Goal: Transaction & Acquisition: Purchase product/service

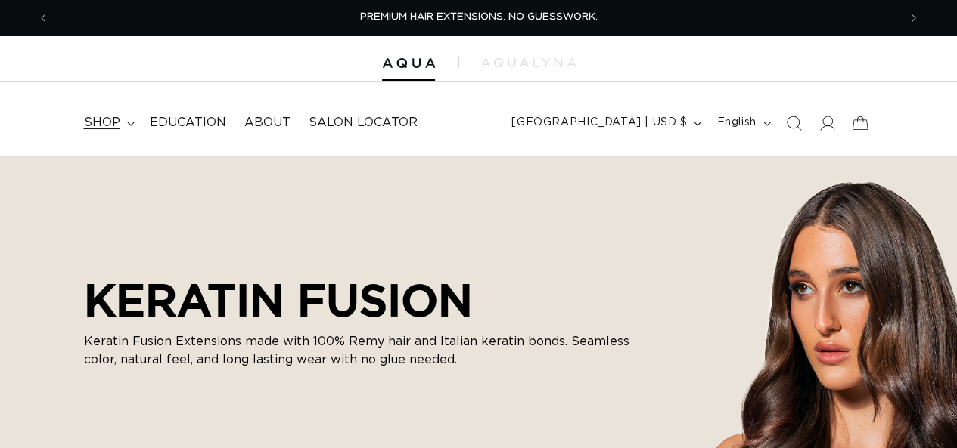
click at [92, 129] on span "shop" at bounding box center [102, 123] width 36 height 16
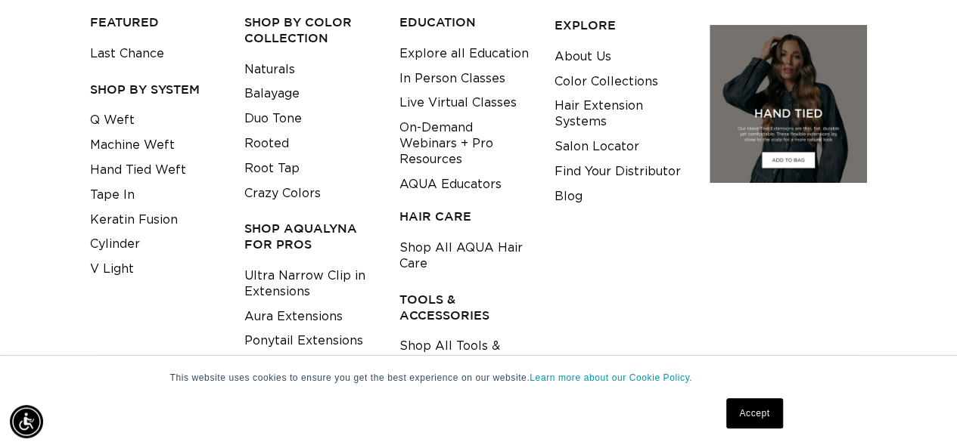
scroll to position [272, 0]
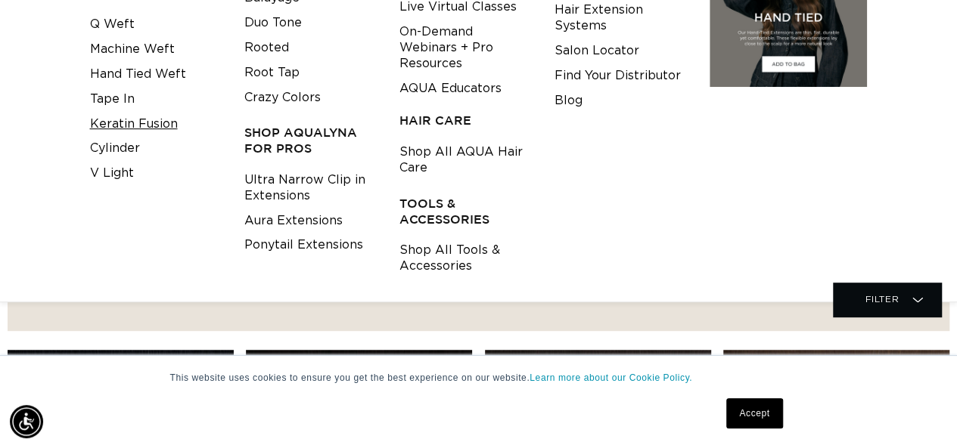
click at [158, 120] on link "Keratin Fusion" at bounding box center [134, 124] width 88 height 25
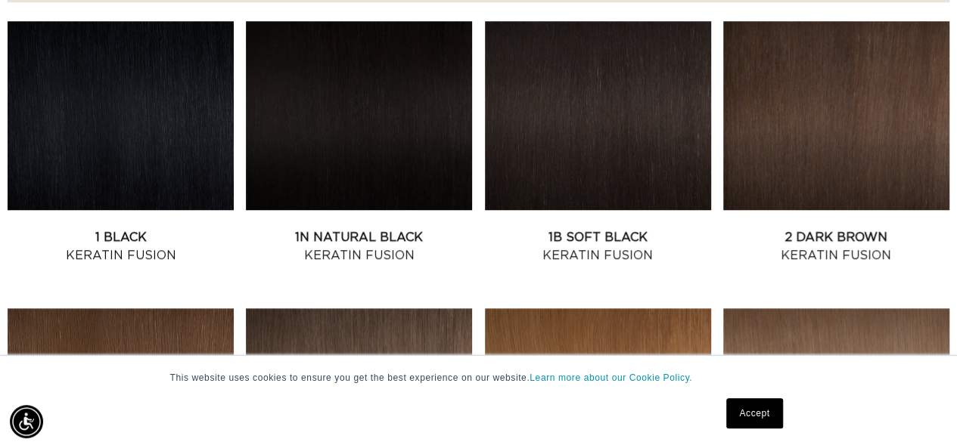
scroll to position [0, 1698]
click at [557, 228] on link "1B Soft Black Keratin Fusion" at bounding box center [598, 246] width 226 height 36
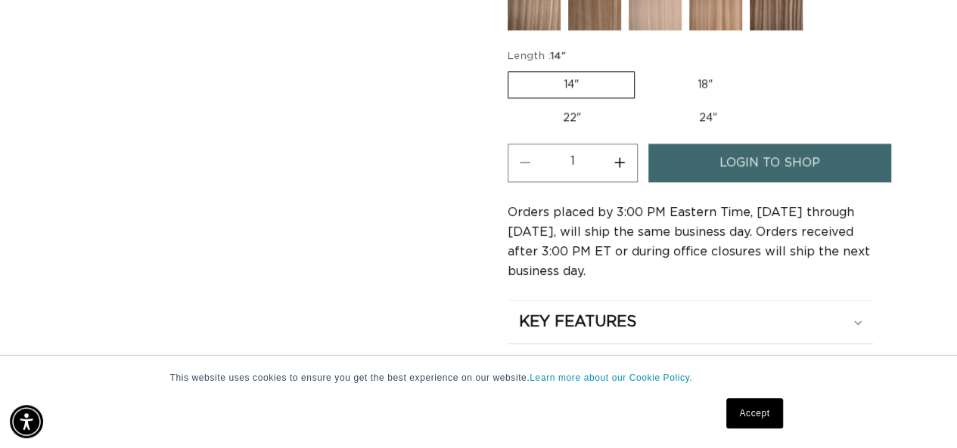
scroll to position [877, 0]
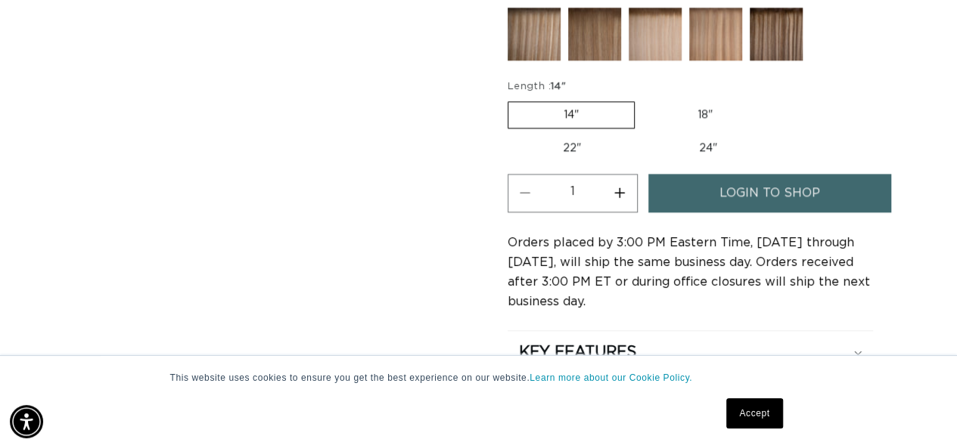
click at [713, 109] on label "18" Variant sold out or unavailable" at bounding box center [705, 115] width 126 height 26
click at [643, 99] on input "18" Variant sold out or unavailable" at bounding box center [642, 98] width 1 height 1
radio input "true"
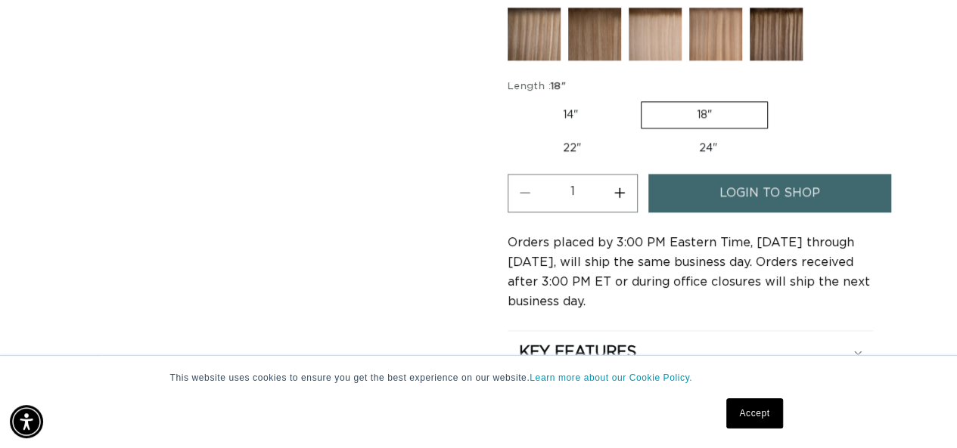
scroll to position [0, 0]
click at [618, 188] on button "Increase quantity for 1B Soft Black - Keratin Fusion" at bounding box center [620, 193] width 34 height 39
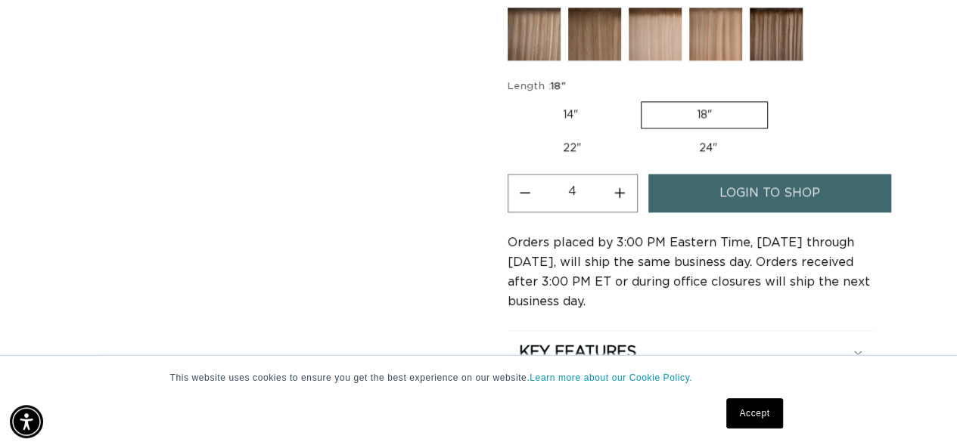
click at [628, 185] on button "Increase quantity for 1B Soft Black - Keratin Fusion" at bounding box center [620, 193] width 34 height 39
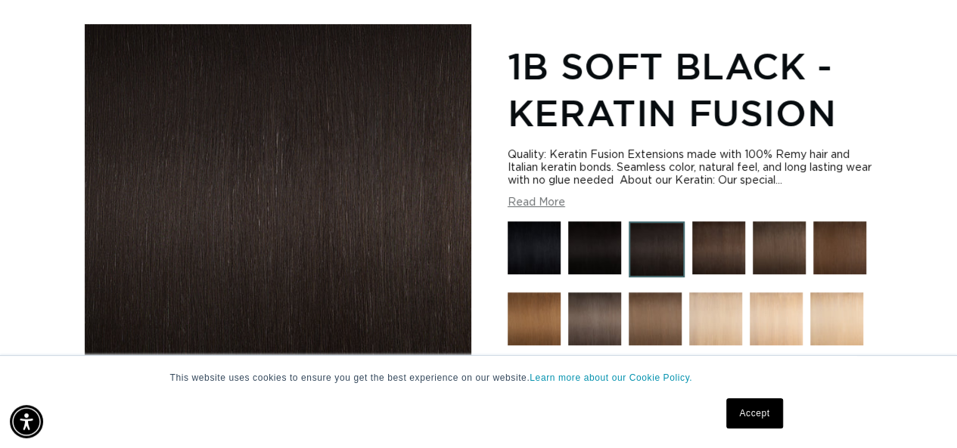
scroll to position [0, 0]
drag, startPoint x: 518, startPoint y: 205, endPoint x: 529, endPoint y: 196, distance: 14.5
click at [519, 205] on button "Read More" at bounding box center [535, 203] width 57 height 13
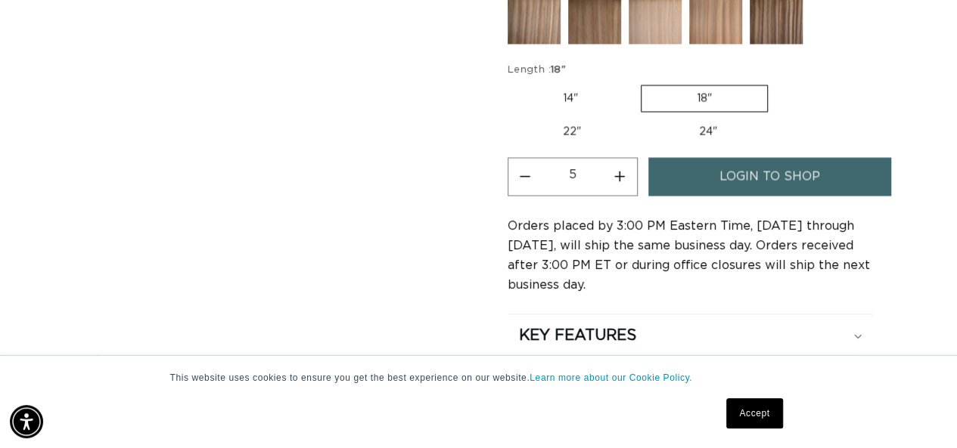
scroll to position [1241, 0]
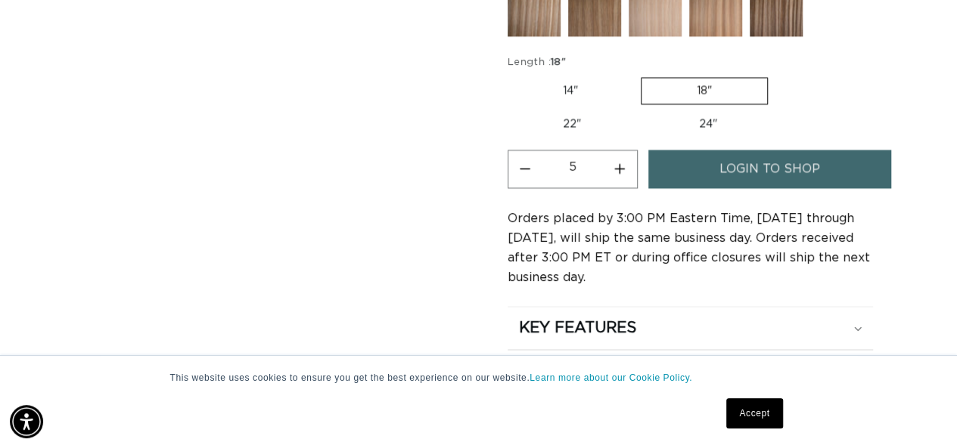
click at [622, 167] on button "Increase quantity for 1B Soft Black - Keratin Fusion" at bounding box center [620, 169] width 34 height 39
type input "6"
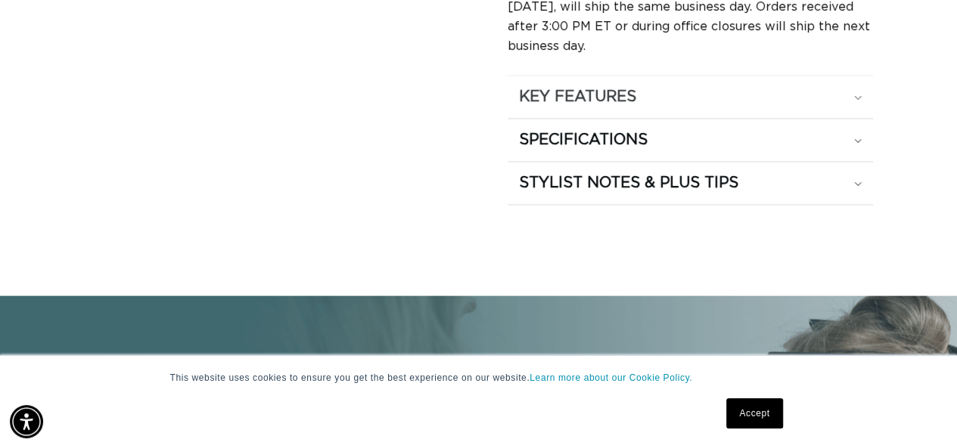
click at [812, 88] on div "KEY FEATURES" at bounding box center [690, 98] width 343 height 20
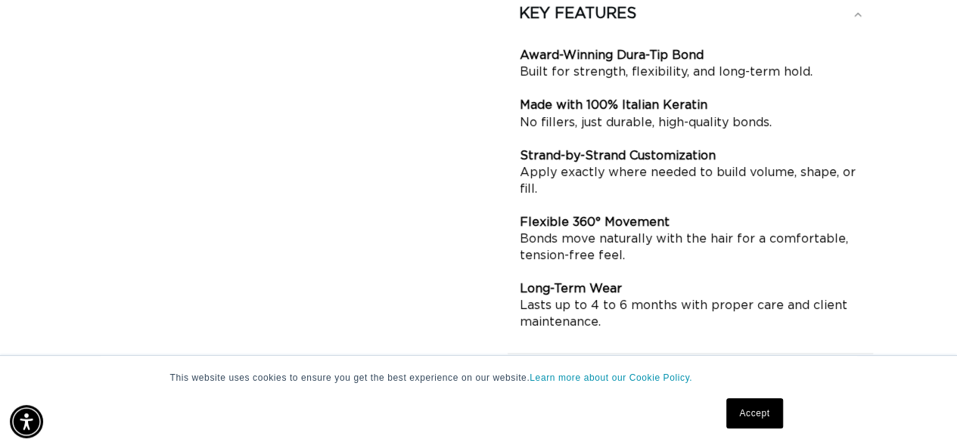
scroll to position [1491, 0]
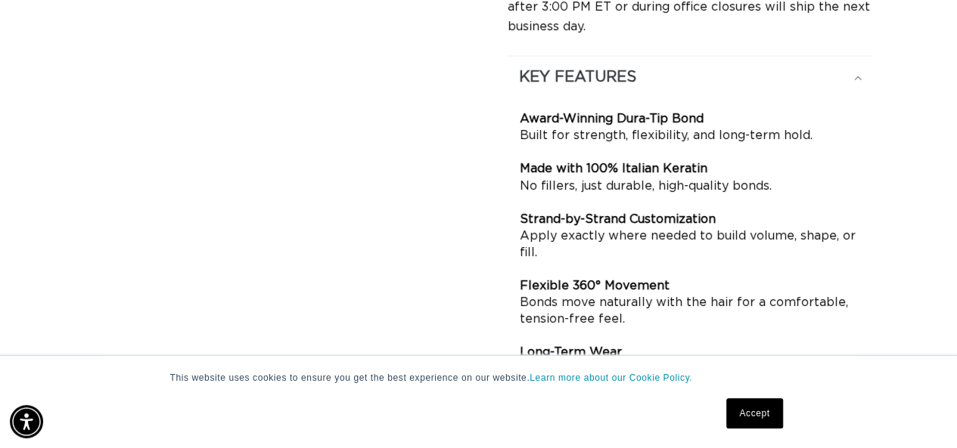
click at [786, 68] on div "KEY FEATURES" at bounding box center [690, 78] width 343 height 20
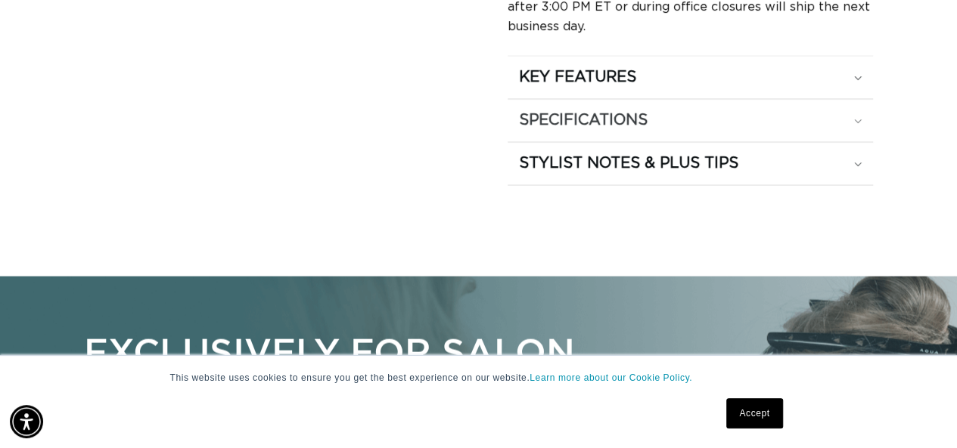
click at [771, 111] on div "SPECIFICATIONS" at bounding box center [690, 121] width 343 height 20
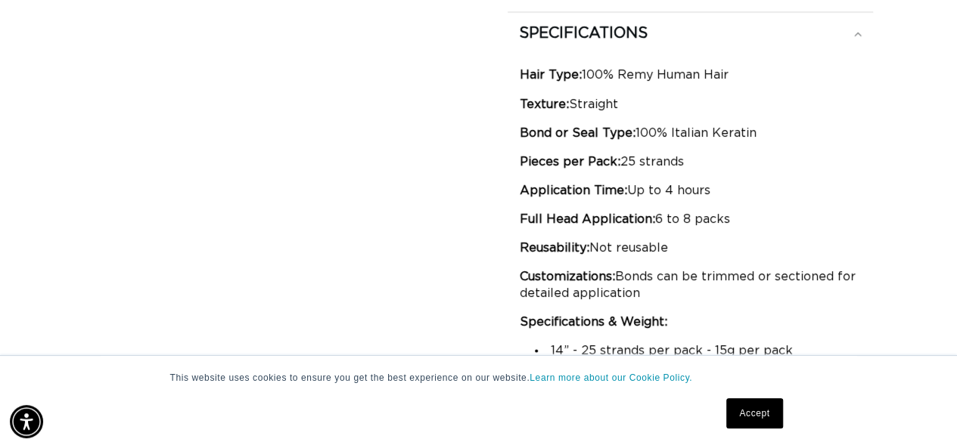
scroll to position [0, 0]
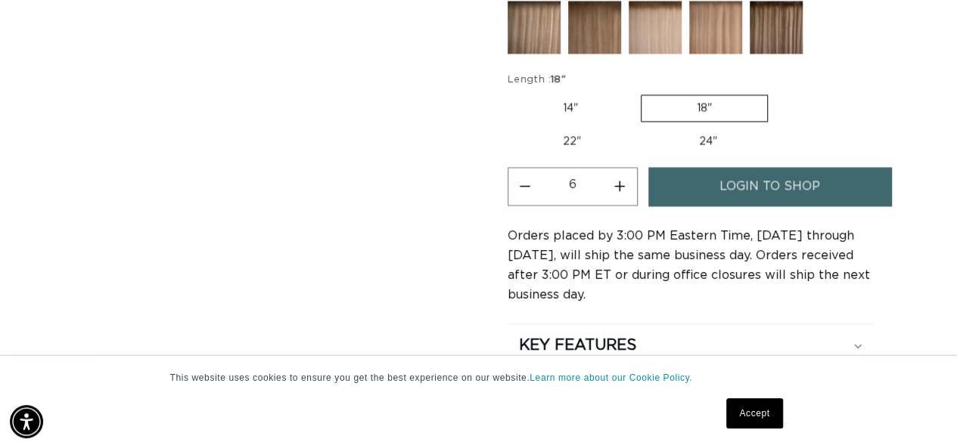
click at [827, 178] on link "login to shop" at bounding box center [769, 186] width 243 height 39
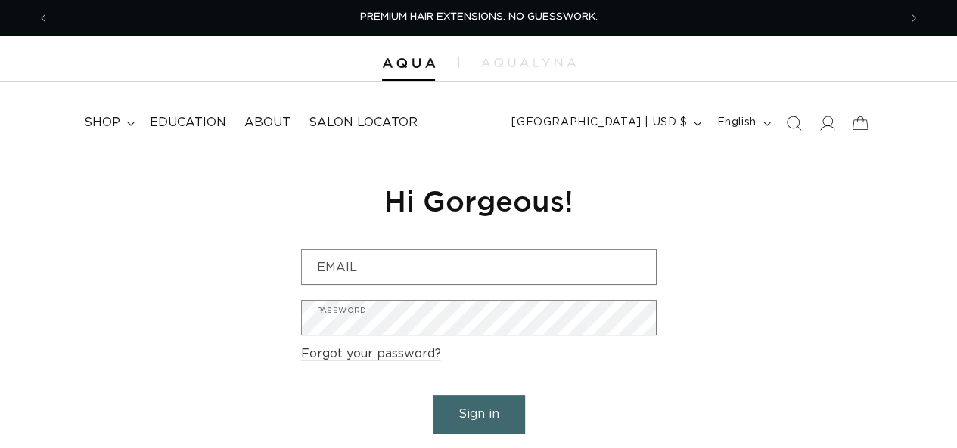
click at [777, 188] on div "Reset your password We will send you an email to reset your password Email Subm…" at bounding box center [478, 325] width 957 height 340
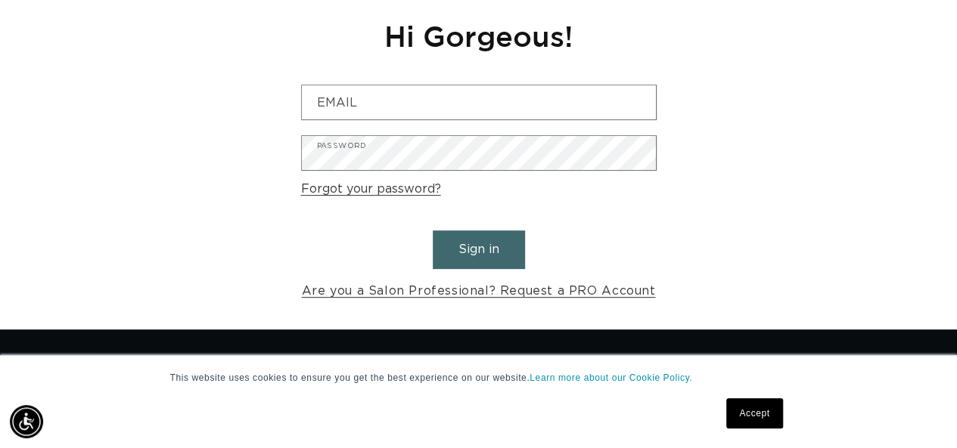
scroll to position [0, 848]
click at [448, 296] on link "Are you a Salon Professional? Request a PRO Account" at bounding box center [479, 292] width 354 height 22
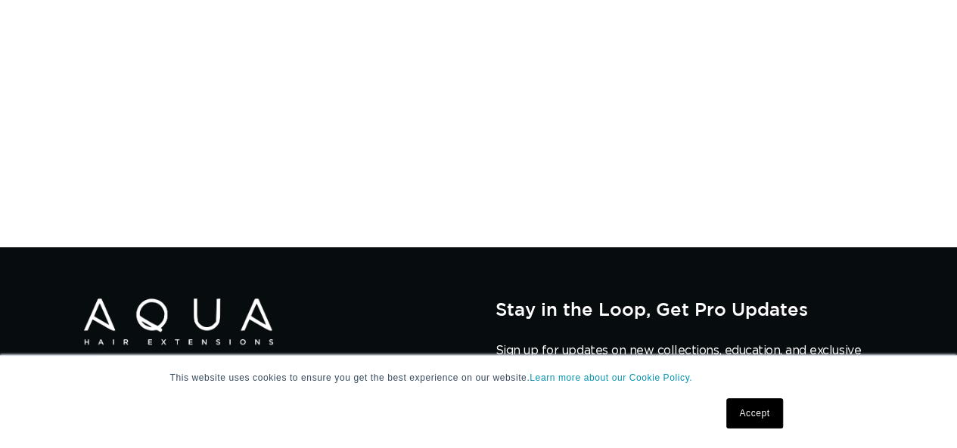
scroll to position [484, 0]
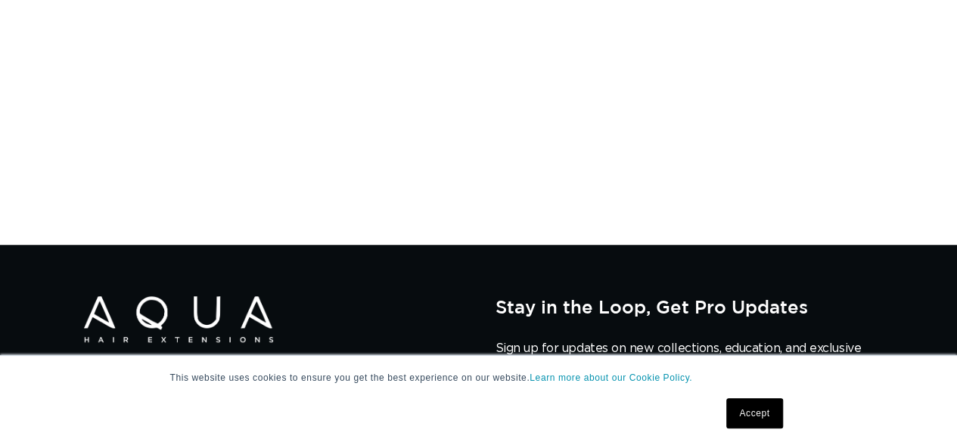
click at [749, 410] on link "Accept" at bounding box center [754, 414] width 56 height 30
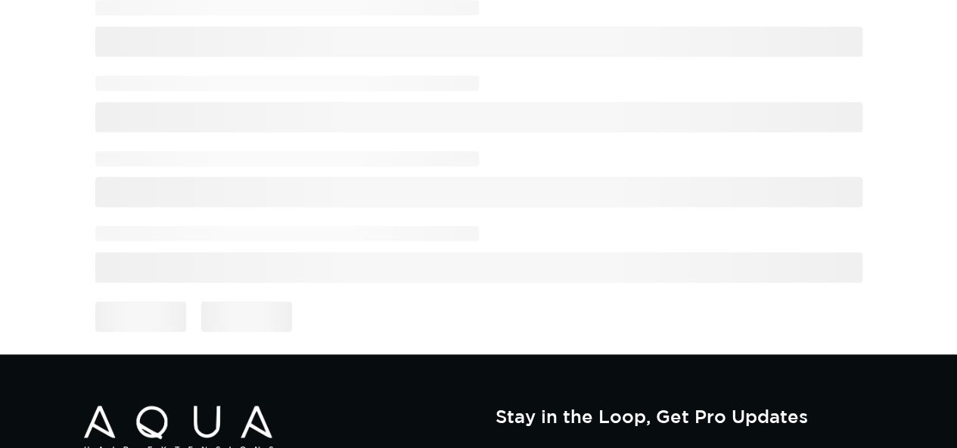
scroll to position [0, 0]
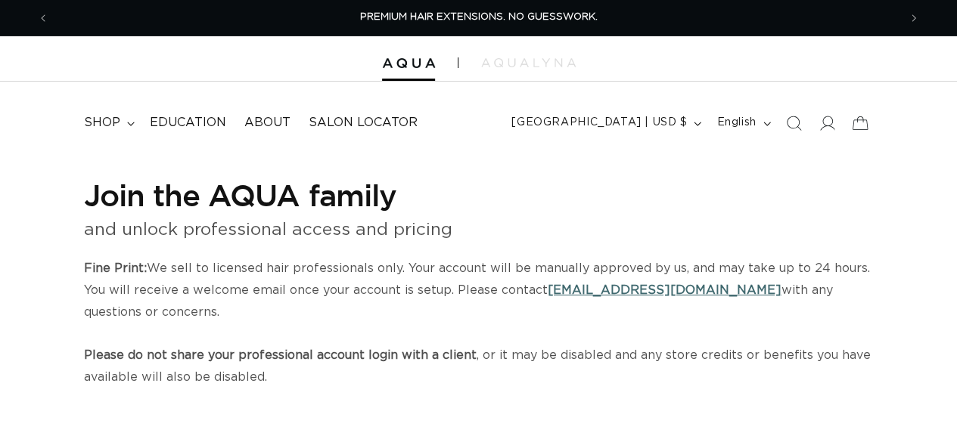
select select "US"
select select "[GEOGRAPHIC_DATA]"
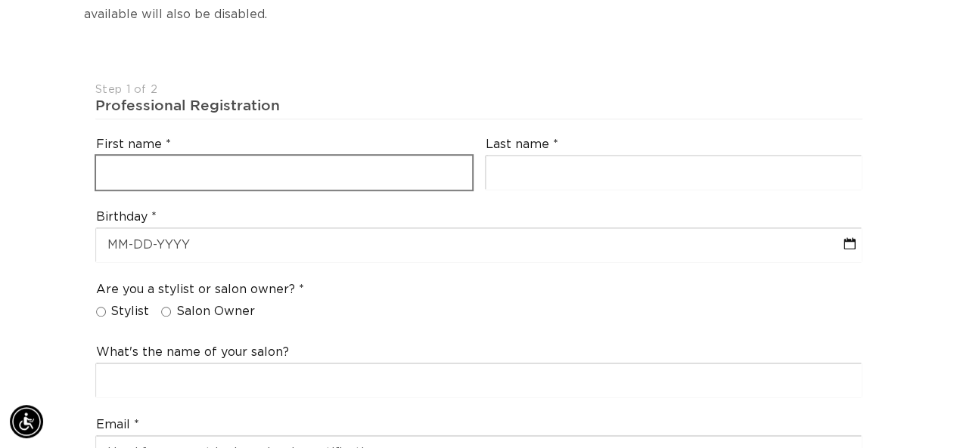
scroll to position [0, 848]
click at [267, 161] on input "text" at bounding box center [284, 173] width 376 height 34
type input "Michelle"
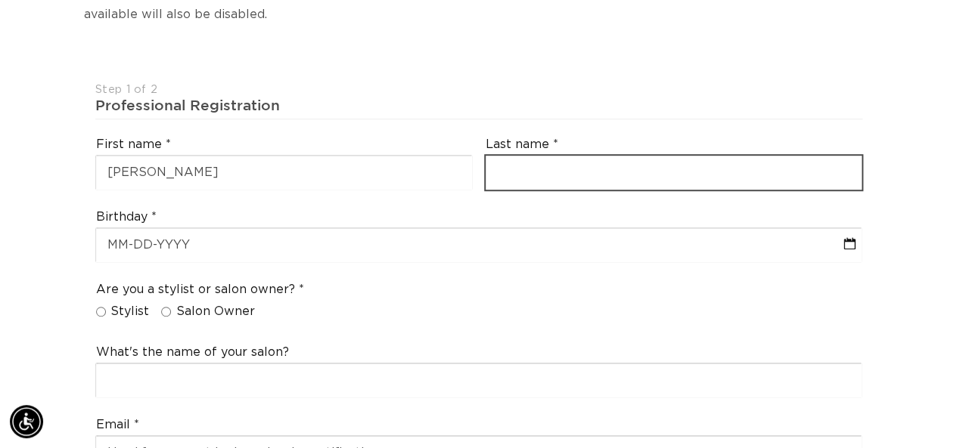
type input "Miller"
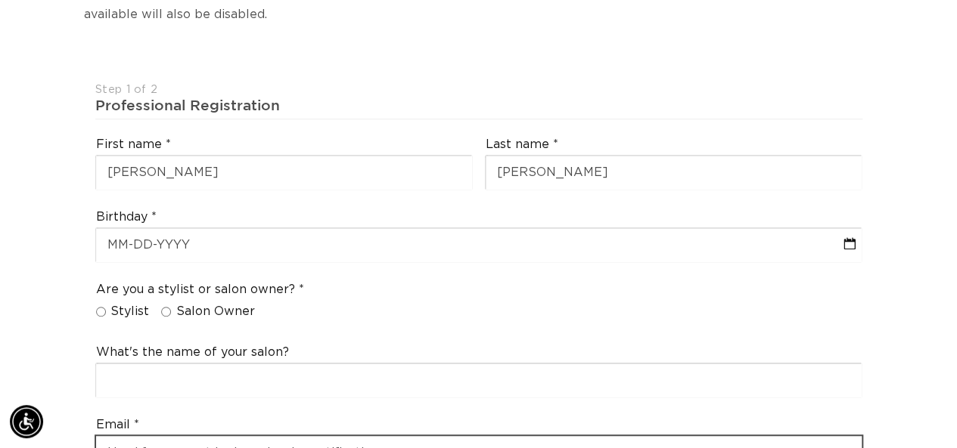
type input "miller.michelle42094@gmail.com"
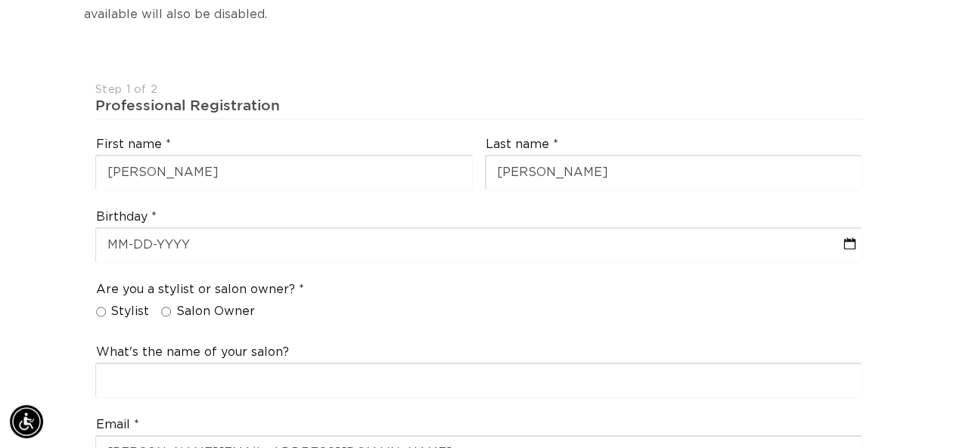
type input "miller.michelle42094@gmail.com"
type input "+14142326619"
select select "Wisconsin"
type input "53129"
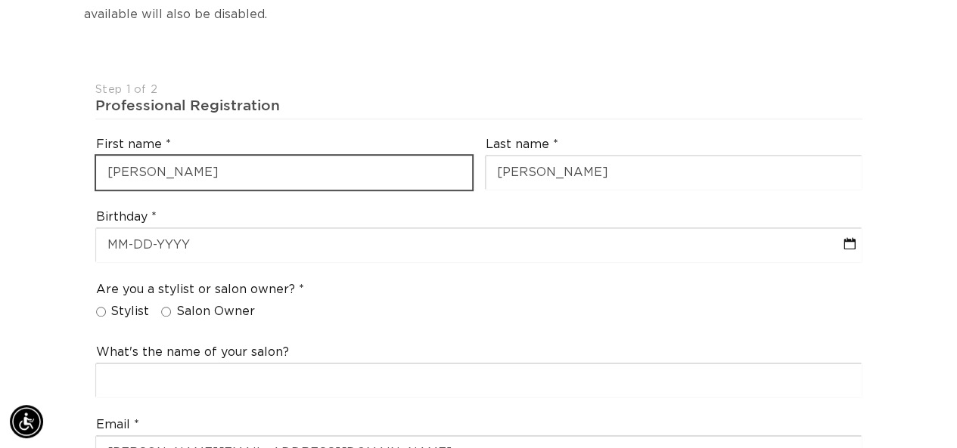
type input "+1 414 232 6619"
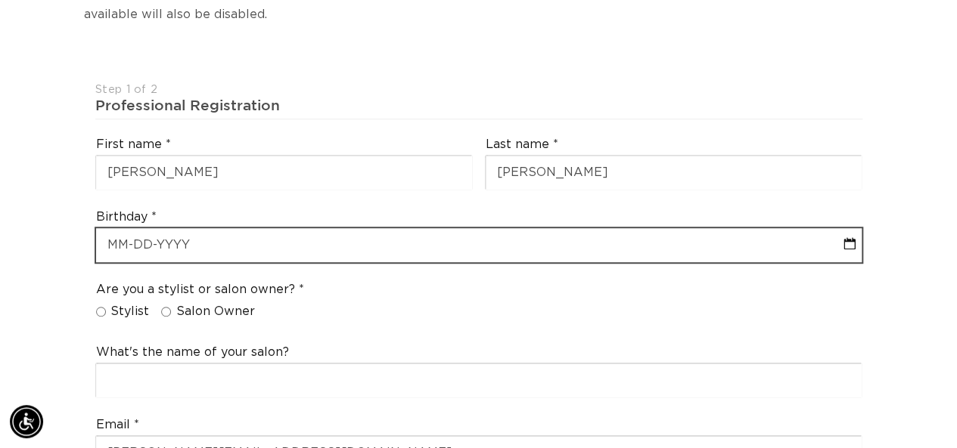
select select "9"
select select "2025"
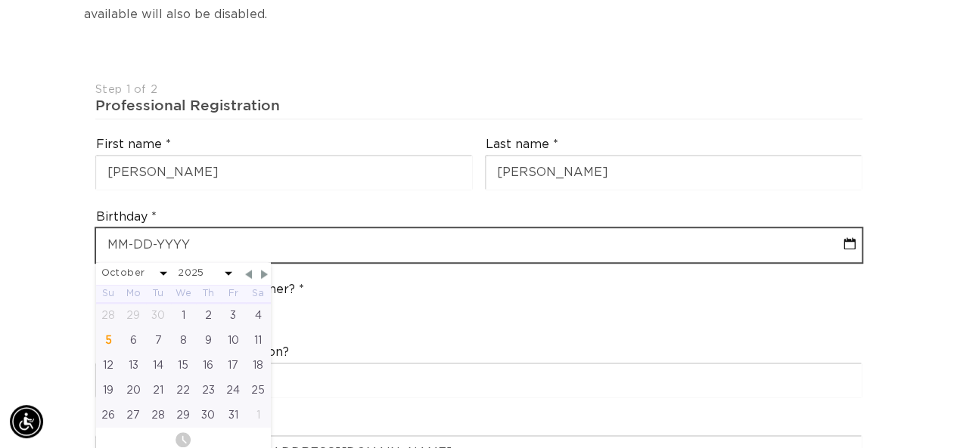
click at [244, 245] on input "text" at bounding box center [478, 245] width 765 height 34
type input "04"
select select "9"
select select "2025"
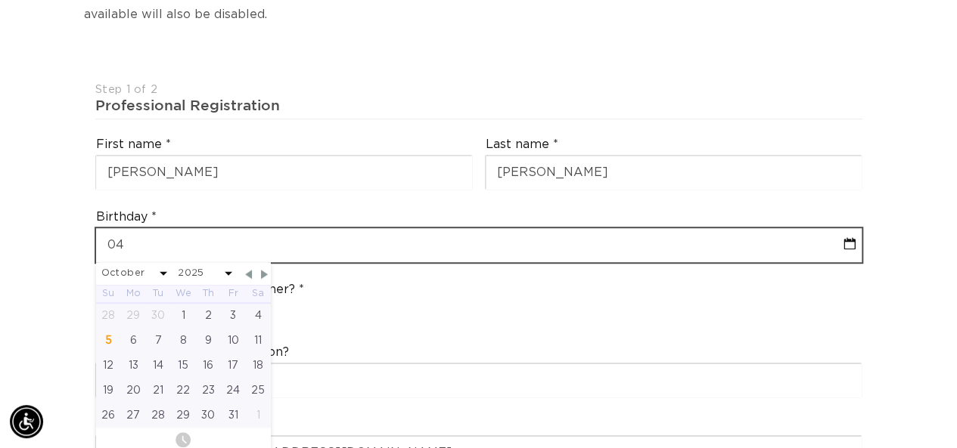
type input "04-2"
select select "9"
select select "2025"
type input "04-20"
select select "9"
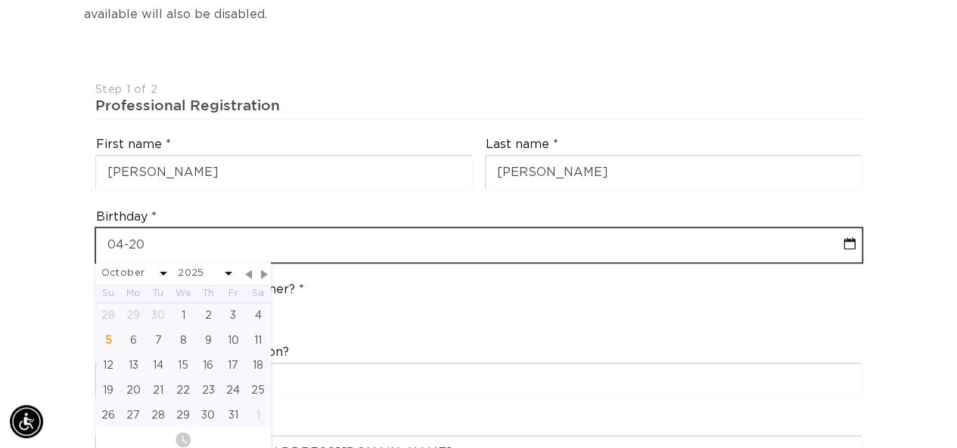
select select "2025"
type input "04-20-1"
select select "9"
select select "2025"
type input "04-20-19"
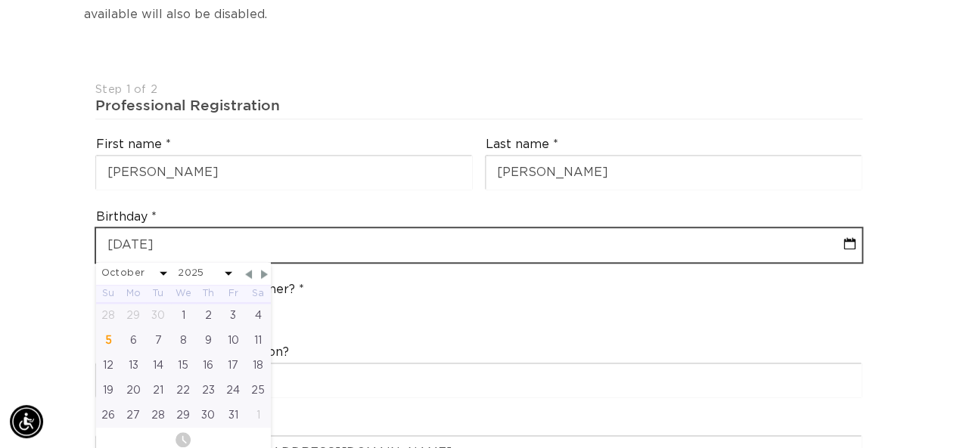
select select "9"
select select "2025"
type input "04-20-1994"
select select "3"
select select "1994"
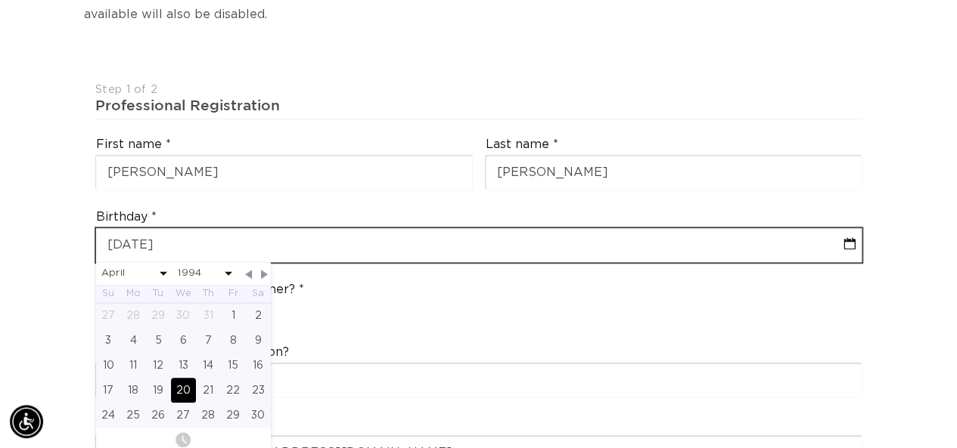
type input "04-20-1994"
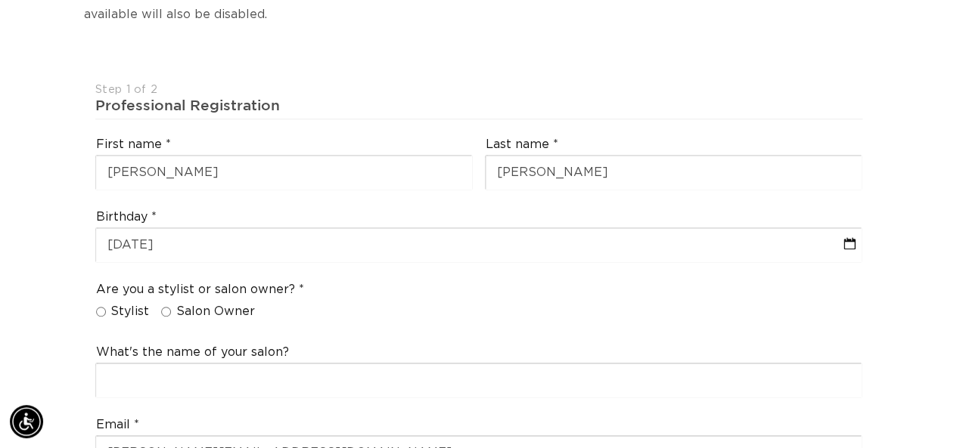
scroll to position [0, 848]
click at [128, 308] on span "Stylist" at bounding box center [129, 312] width 39 height 16
click at [106, 308] on input "Stylist" at bounding box center [101, 312] width 10 height 10
radio input "true"
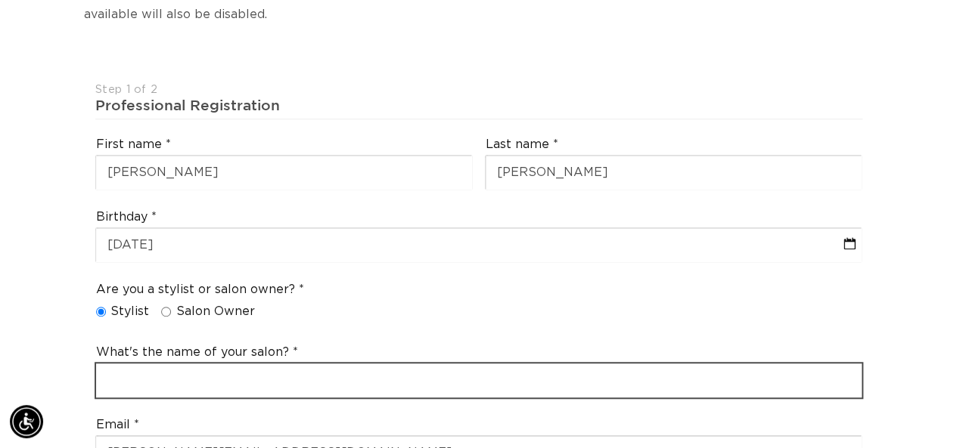
click at [149, 377] on input "text" at bounding box center [478, 381] width 765 height 34
type input "Serpentine Styles @ Hair Paint Salon & Spa"
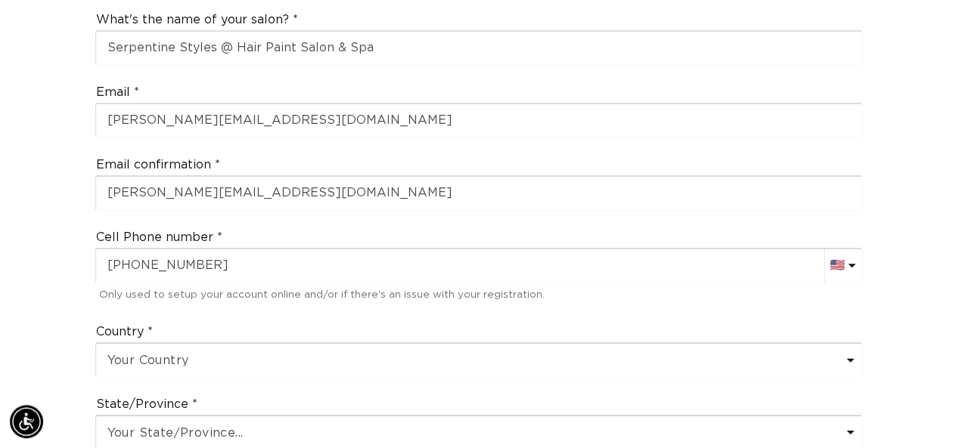
scroll to position [0, 0]
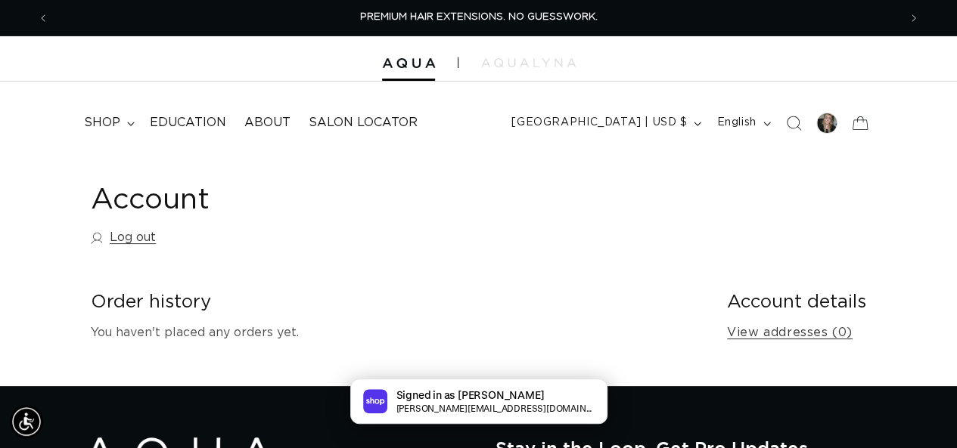
click at [956, 14] on html "Skip to content PREMIUM HAIR EXTENSIONS. NO GUESSWORK. SHOP NOW. PAY LATER WITH…" at bounding box center [478, 224] width 957 height 448
click at [89, 125] on span "shop" at bounding box center [102, 123] width 36 height 16
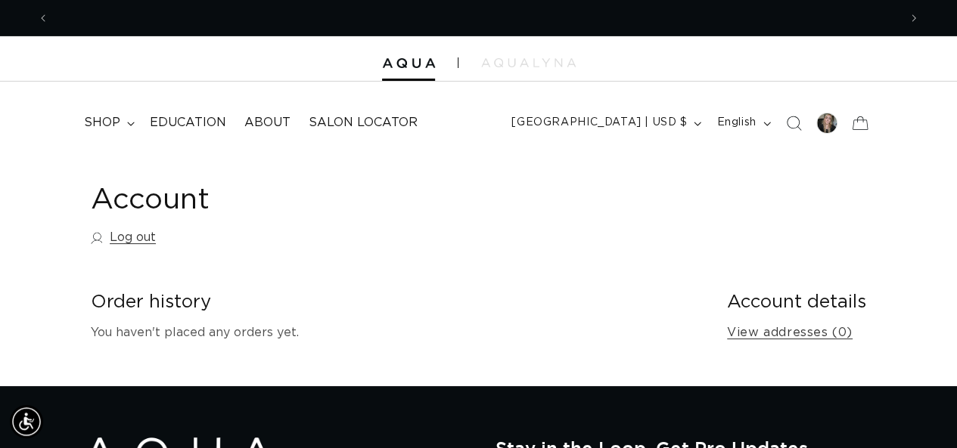
click at [126, 405] on div "Signed in as Michelle miller.michelle42094@gmail.com" at bounding box center [478, 401] width 957 height 45
click at [114, 114] on summary "shop" at bounding box center [108, 123] width 66 height 34
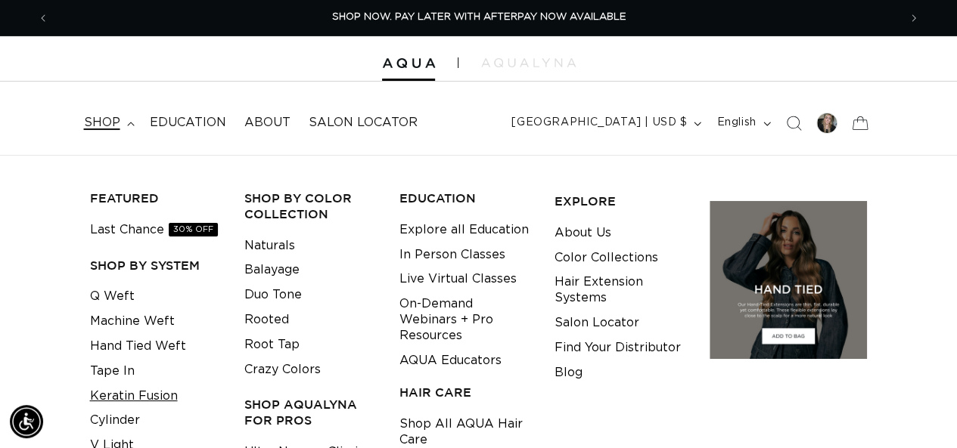
click at [131, 401] on link "Keratin Fusion" at bounding box center [134, 396] width 88 height 25
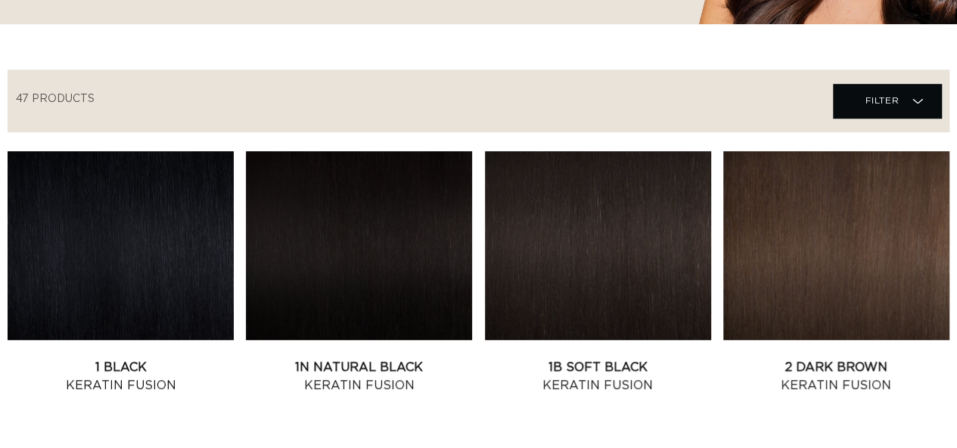
scroll to position [537, 0]
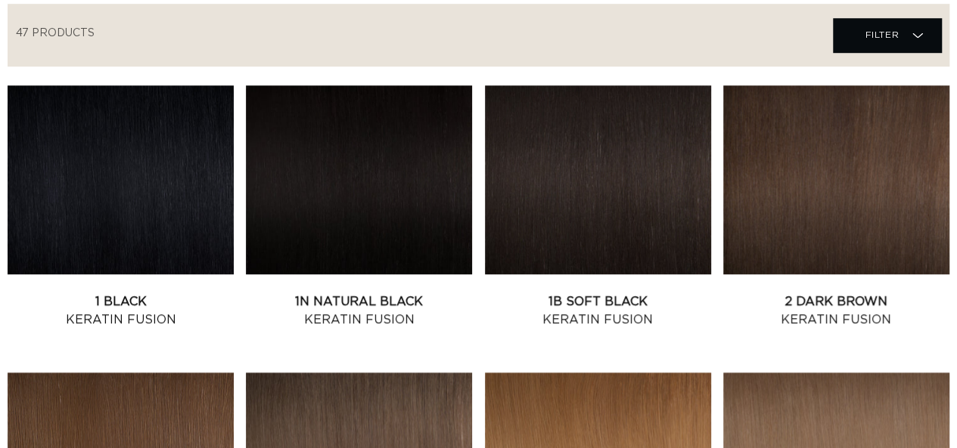
drag, startPoint x: 962, startPoint y: 81, endPoint x: 967, endPoint y: 101, distance: 20.4
click at [617, 293] on link "1B Soft Black Keratin Fusion" at bounding box center [598, 311] width 226 height 36
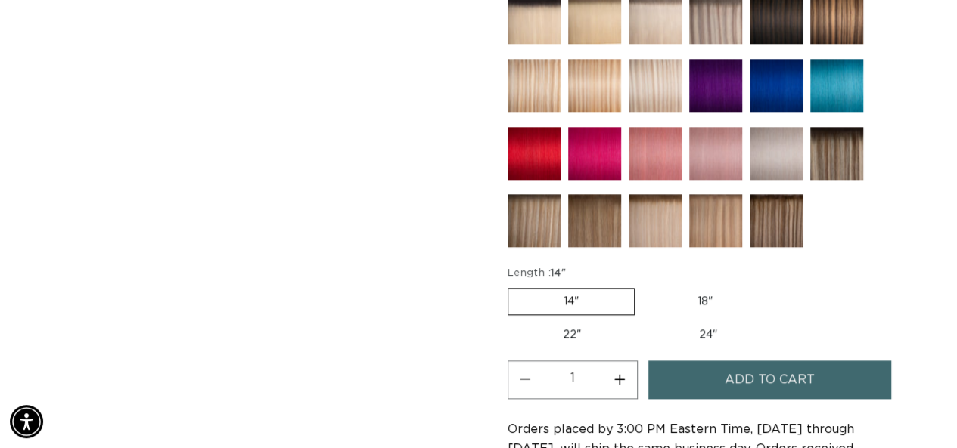
scroll to position [877, 0]
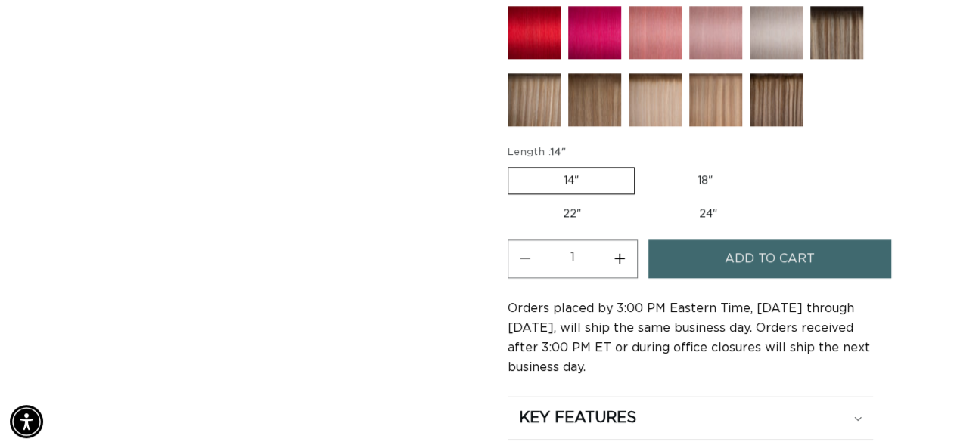
click at [703, 179] on label "18" Variant sold out or unavailable" at bounding box center [705, 181] width 126 height 26
click at [643, 165] on input "18" Variant sold out or unavailable" at bounding box center [642, 164] width 1 height 1
radio input "true"
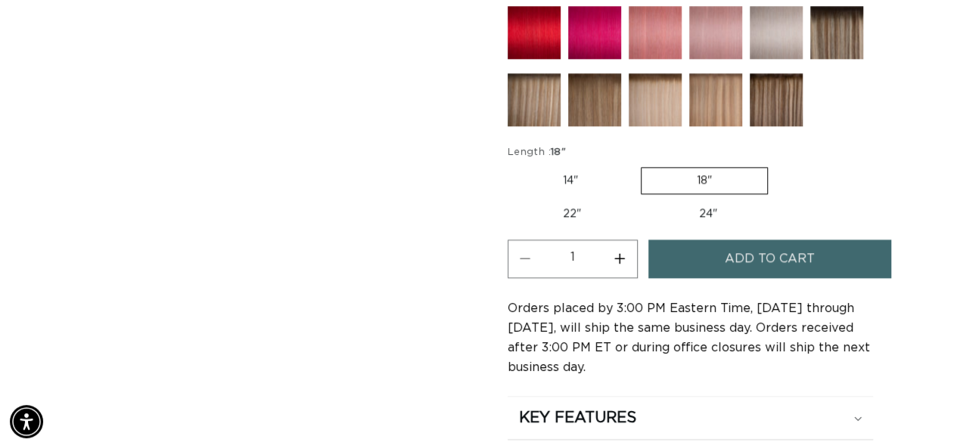
scroll to position [0, 1698]
click at [620, 252] on button "Increase quantity for 1B Soft Black - Keratin Fusion" at bounding box center [620, 259] width 34 height 39
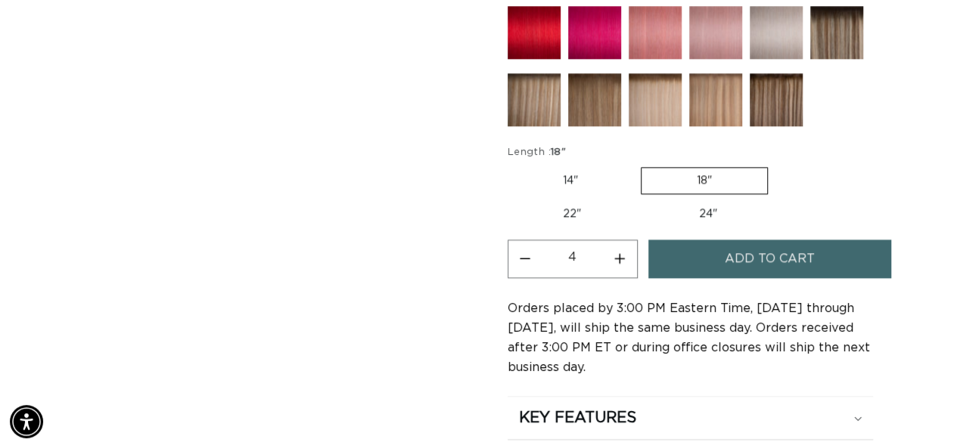
click at [620, 252] on button "Increase quantity for 1B Soft Black - Keratin Fusion" at bounding box center [620, 259] width 34 height 39
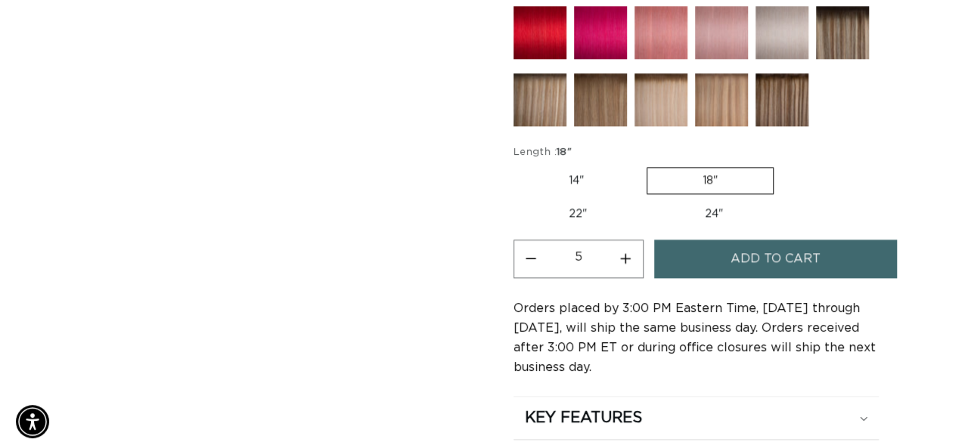
scroll to position [0, 848]
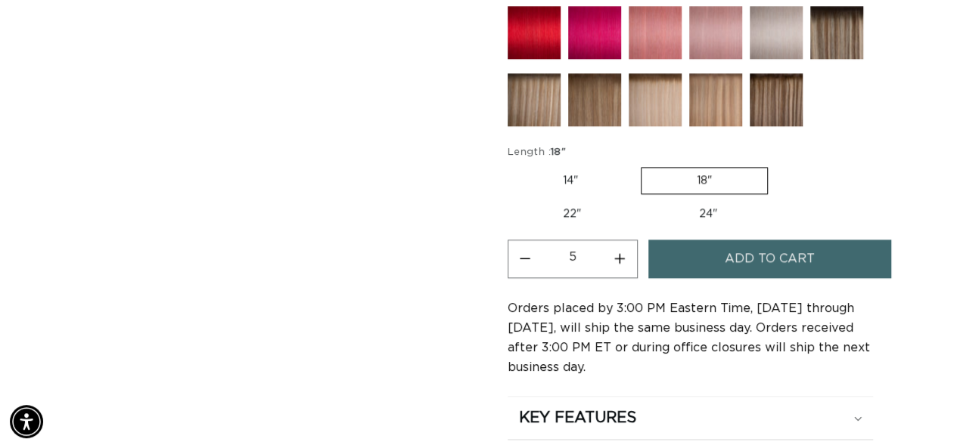
click at [620, 252] on button "Increase quantity for 1B Soft Black - Keratin Fusion" at bounding box center [620, 259] width 34 height 39
type input "6"
click at [718, 244] on button "Add to cart" at bounding box center [769, 259] width 243 height 39
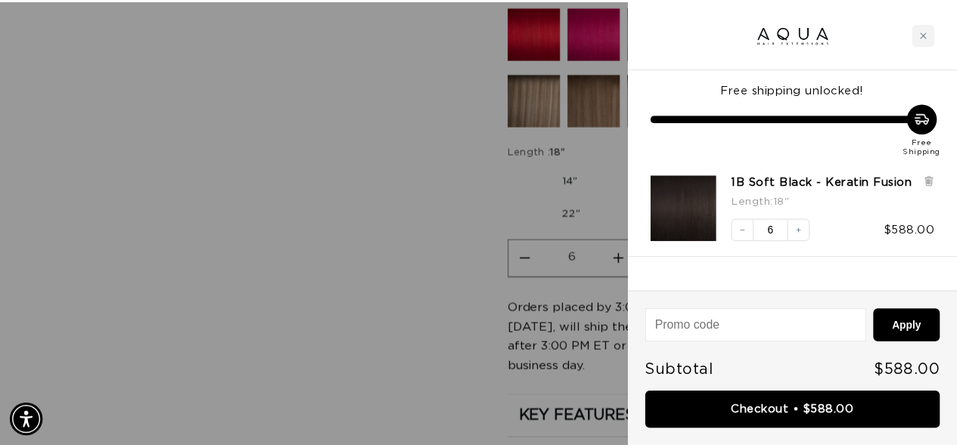
scroll to position [0, 861]
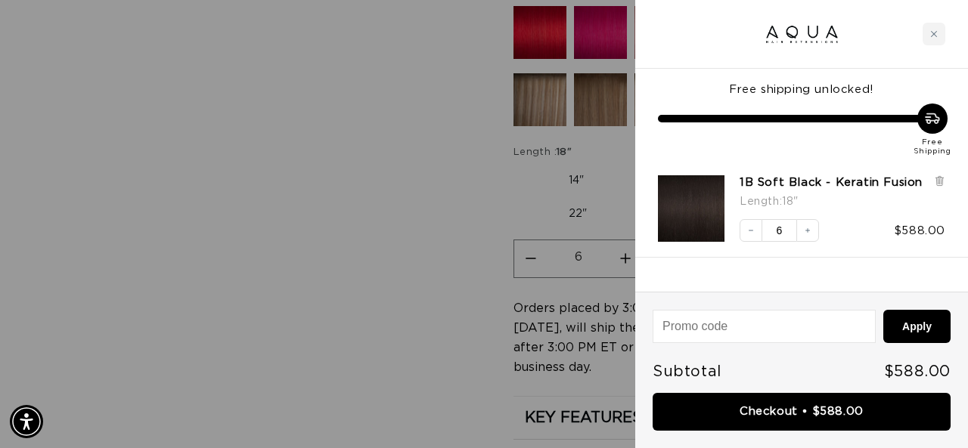
click at [416, 81] on div at bounding box center [484, 224] width 968 height 448
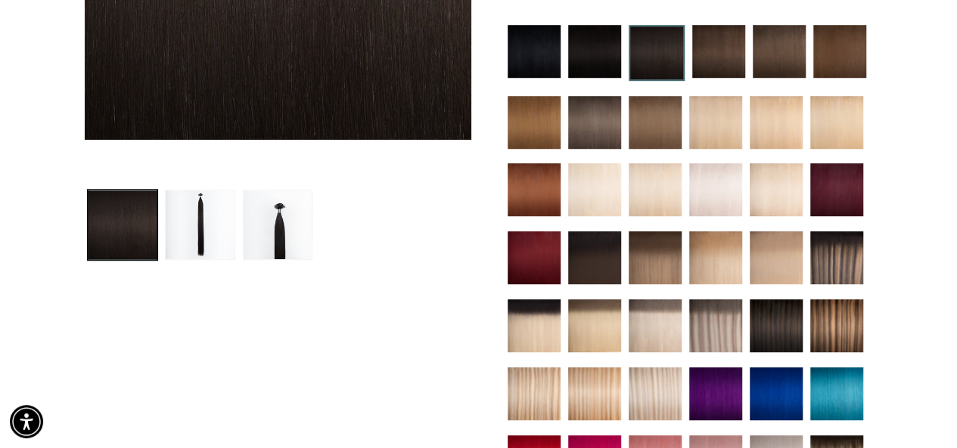
scroll to position [0, 848]
click at [650, 54] on img at bounding box center [656, 53] width 56 height 56
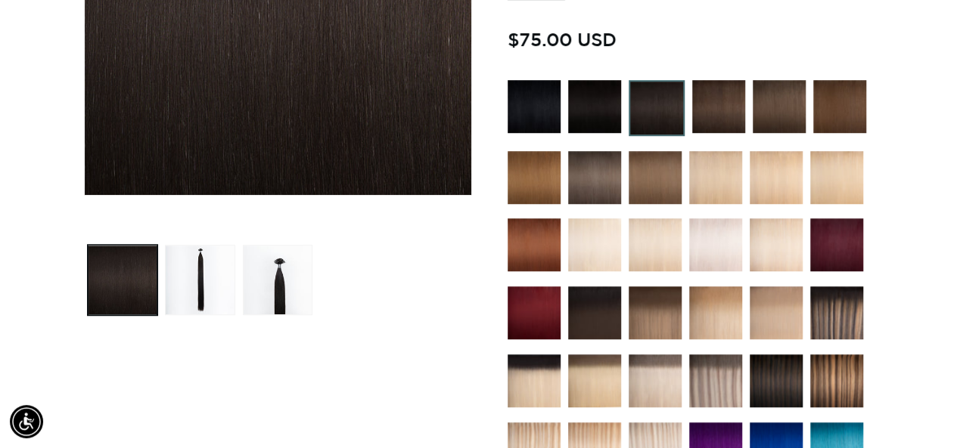
click at [579, 315] on img at bounding box center [594, 313] width 53 height 53
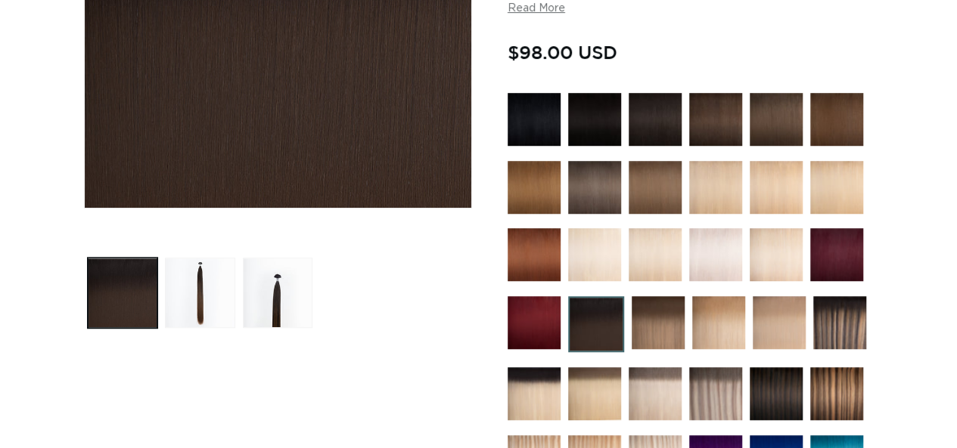
click at [774, 379] on img at bounding box center [775, 394] width 53 height 53
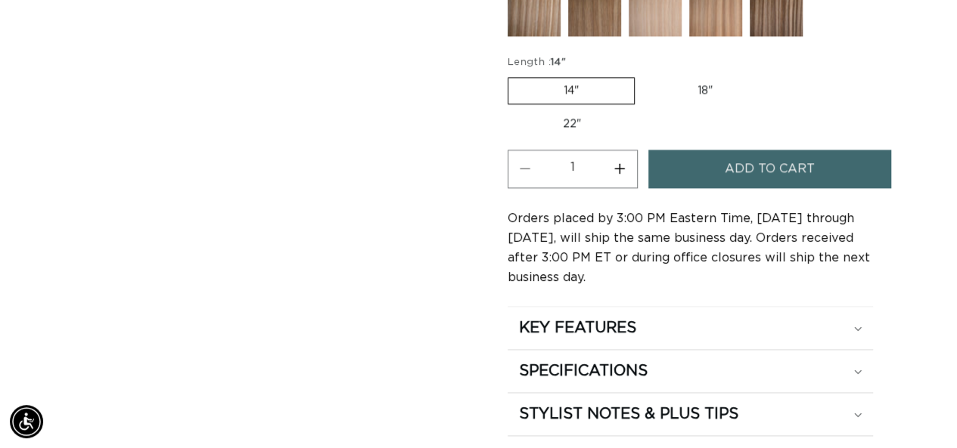
scroll to position [982, 0]
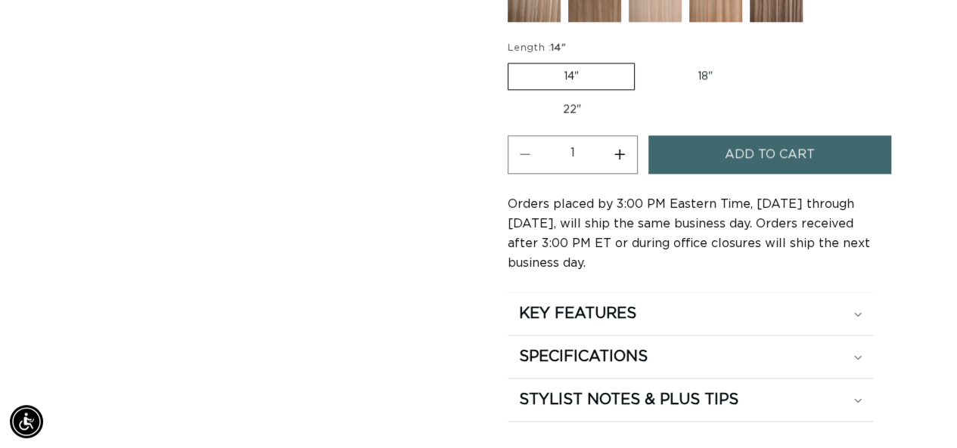
click at [693, 69] on label "18" Variant sold out or unavailable" at bounding box center [705, 77] width 126 height 26
click at [643, 60] on input "18" Variant sold out or unavailable" at bounding box center [642, 60] width 1 height 1
radio input "true"
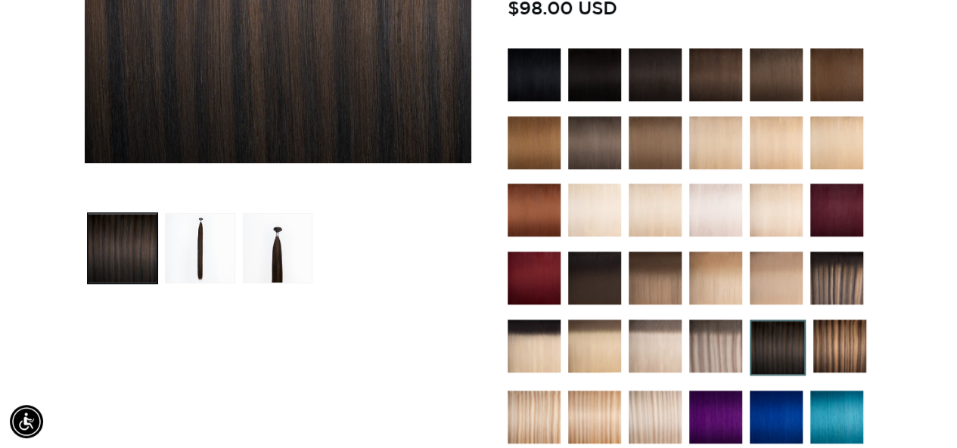
scroll to position [0, 1698]
click at [608, 283] on img at bounding box center [594, 278] width 53 height 53
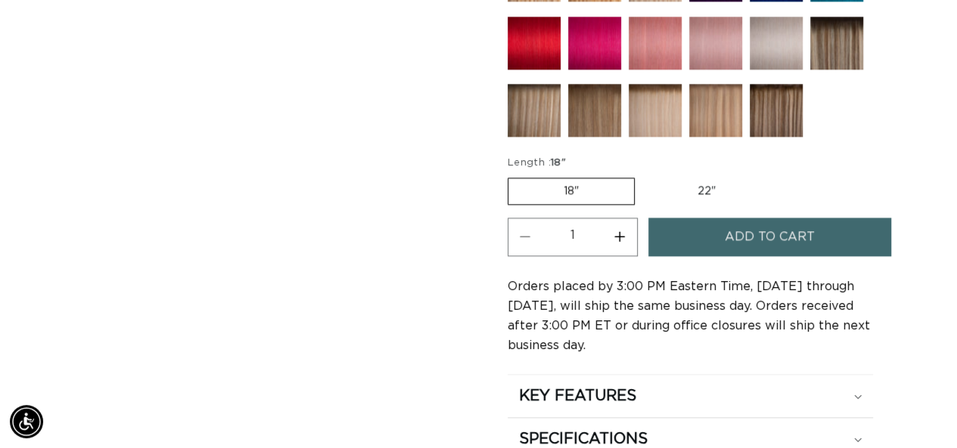
scroll to position [916, 0]
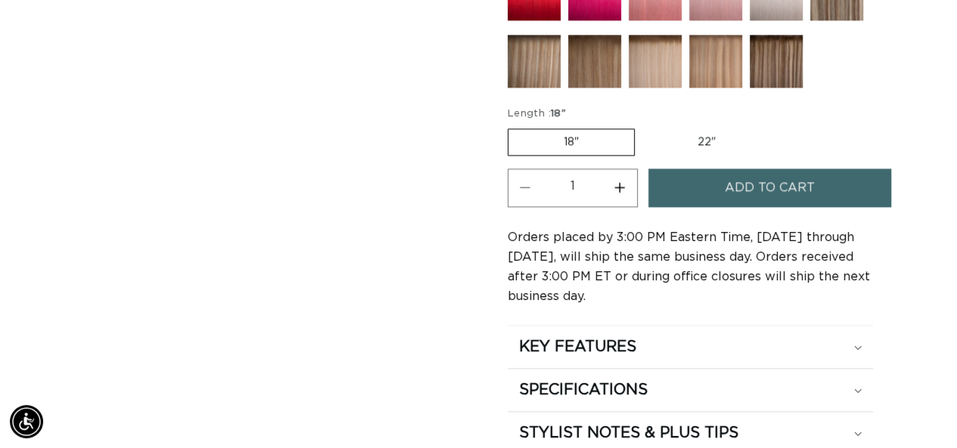
click at [615, 180] on button "Increase quantity for 1B/4 Balayage - Keratin Fusion" at bounding box center [620, 188] width 34 height 39
click at [616, 181] on button "Increase quantity for 1B/4 Balayage - Keratin Fusion" at bounding box center [620, 188] width 34 height 39
type input "4"
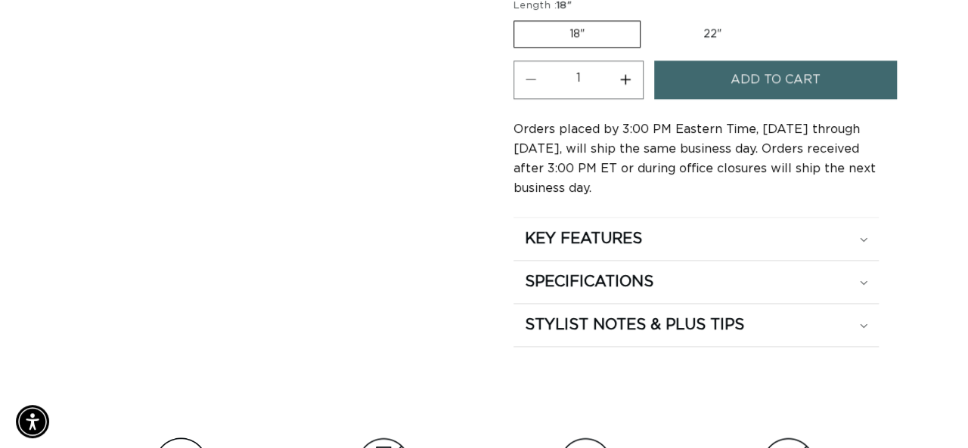
scroll to position [0, 848]
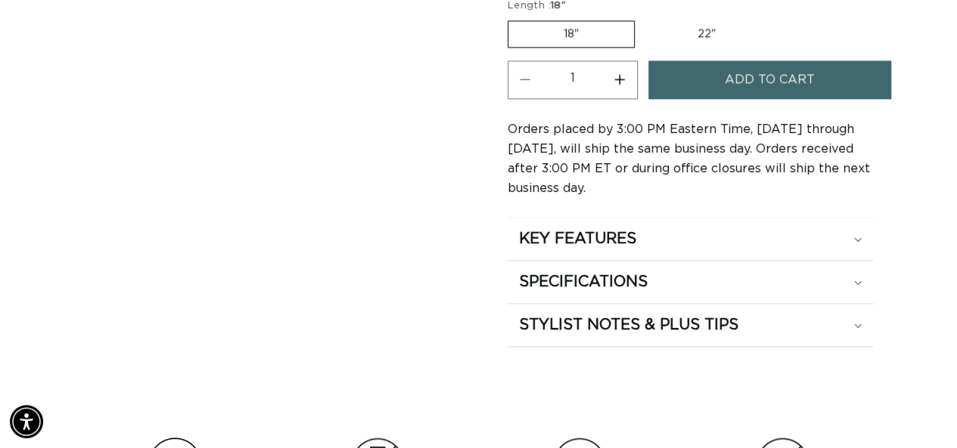
click at [626, 73] on button "Increase quantity for 1B/4 Balayage - Keratin Fusion" at bounding box center [620, 79] width 34 height 39
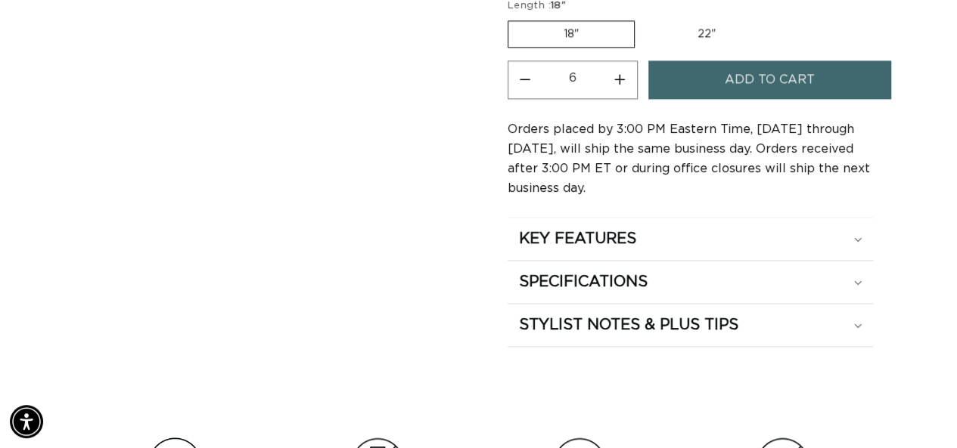
click at [723, 67] on button "Add to cart" at bounding box center [769, 79] width 243 height 39
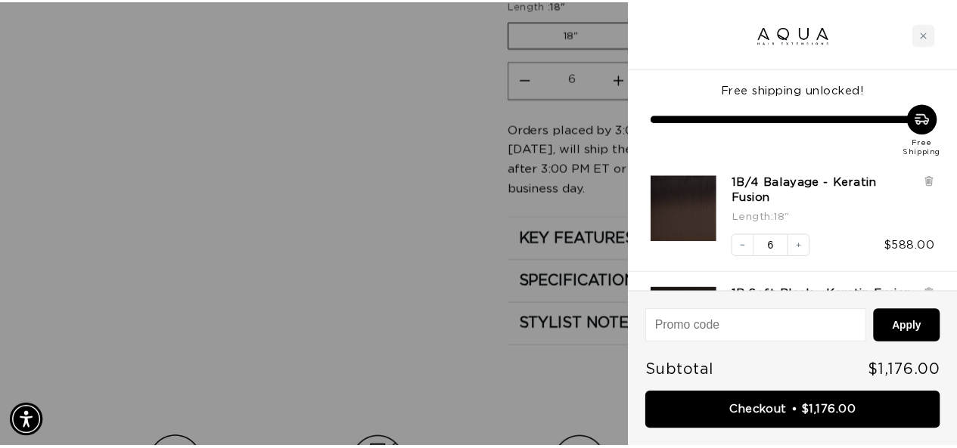
scroll to position [0, 1721]
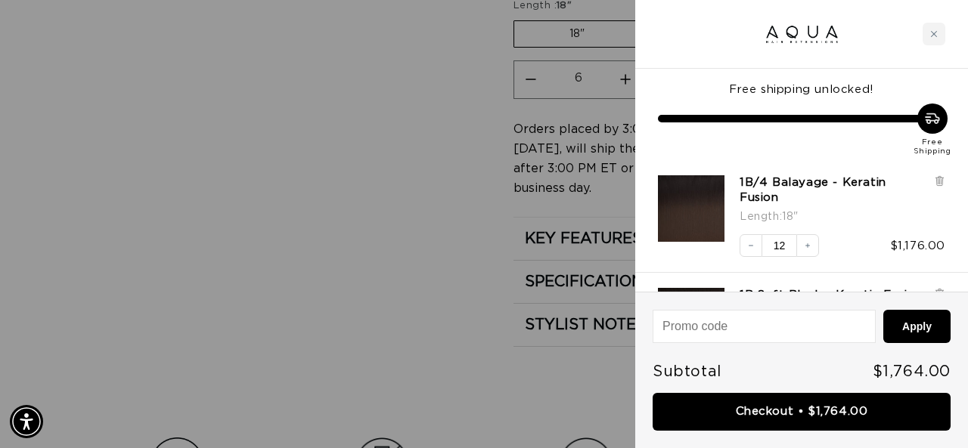
click at [392, 138] on div at bounding box center [484, 224] width 968 height 448
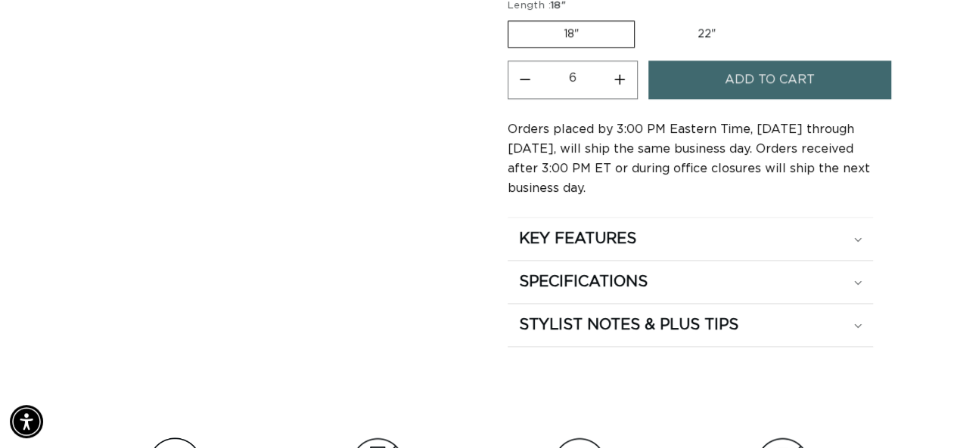
scroll to position [0, 1698]
click at [520, 75] on button "Decrease quantity for 1B/4 Balayage - Keratin Fusion" at bounding box center [525, 79] width 34 height 39
type input "5"
click at [732, 72] on span "Add to cart" at bounding box center [769, 79] width 90 height 39
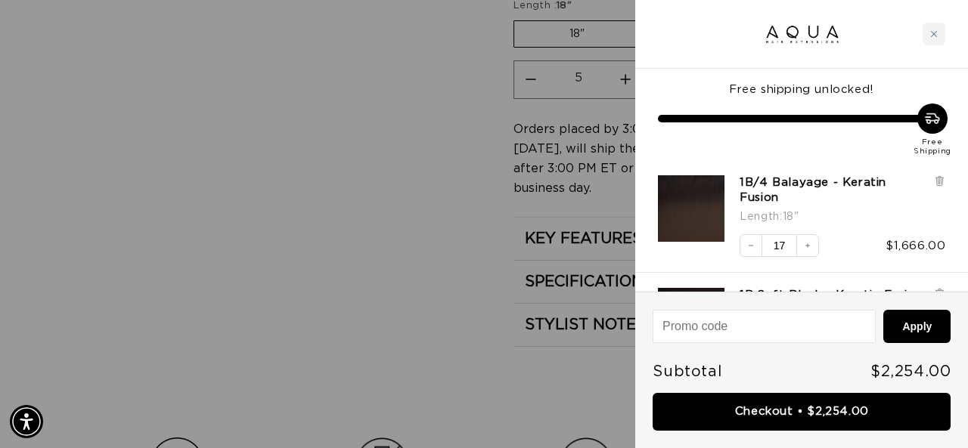
click at [402, 173] on div at bounding box center [484, 224] width 968 height 448
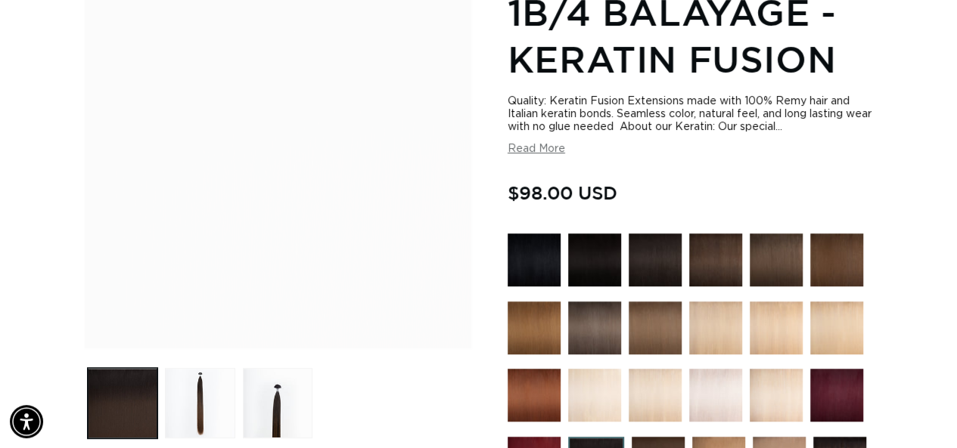
scroll to position [0, 1698]
click at [669, 262] on img at bounding box center [654, 260] width 53 height 53
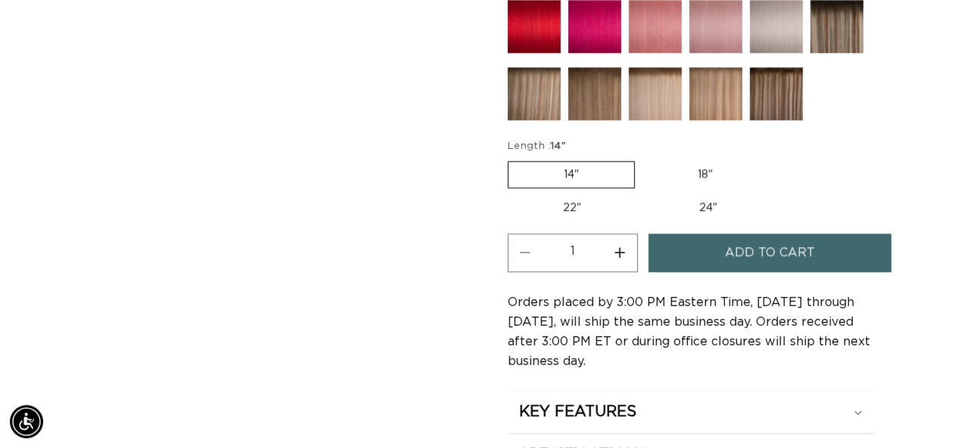
scroll to position [906, 0]
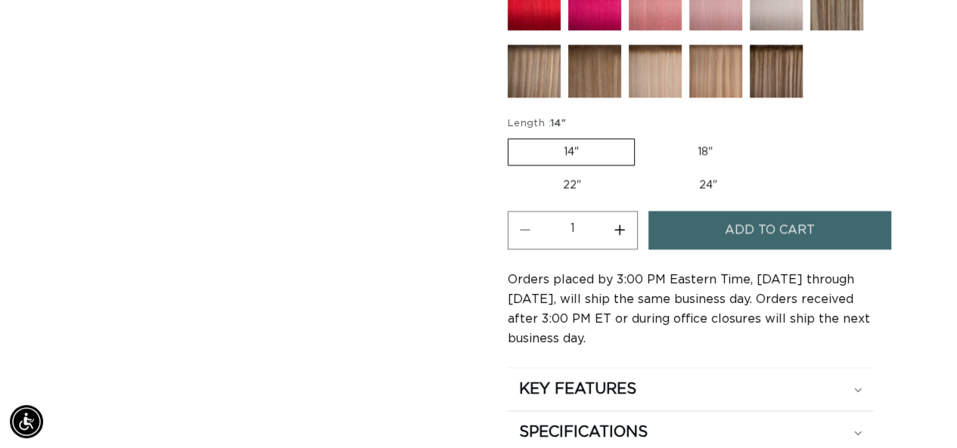
click at [697, 143] on label "18" Variant sold out or unavailable" at bounding box center [705, 152] width 126 height 26
click at [643, 136] on input "18" Variant sold out or unavailable" at bounding box center [642, 135] width 1 height 1
radio input "true"
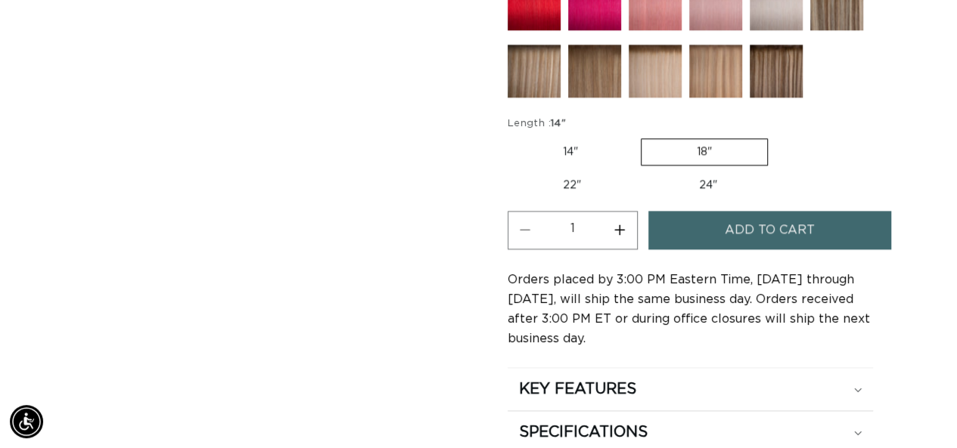
scroll to position [0, 1698]
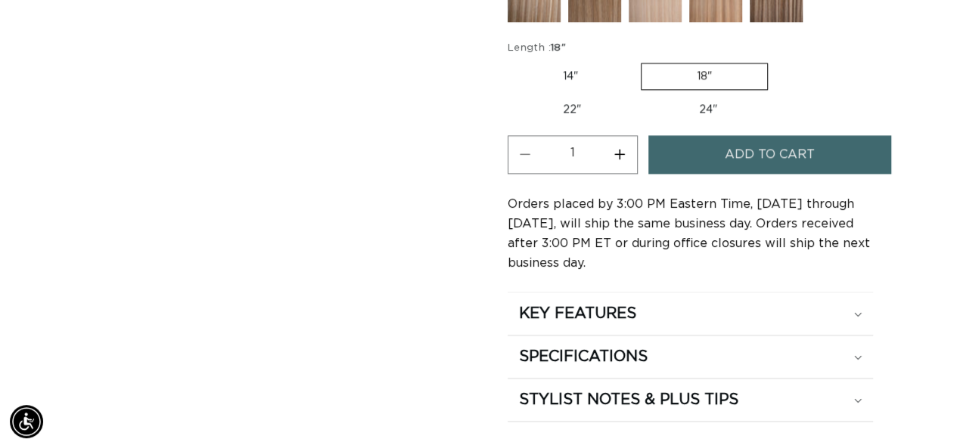
scroll to position [0, 848]
